Goal: Navigation & Orientation: Find specific page/section

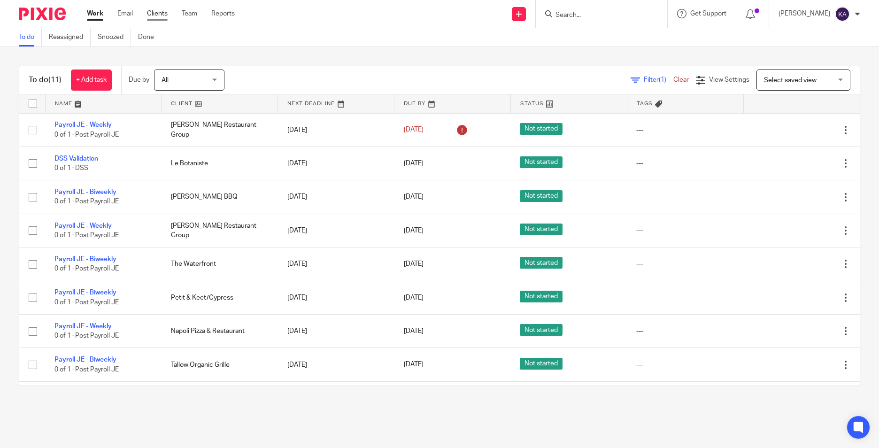
click at [167, 14] on link "Clients" at bounding box center [157, 13] width 21 height 9
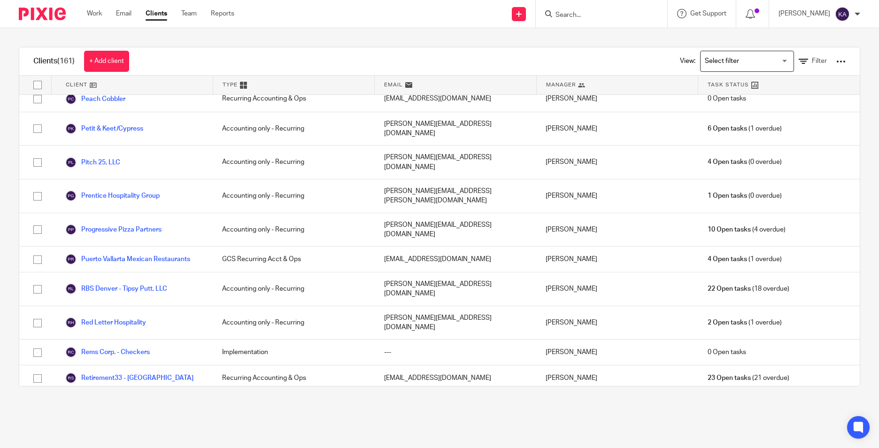
scroll to position [2253, 0]
